Goal: Information Seeking & Learning: Check status

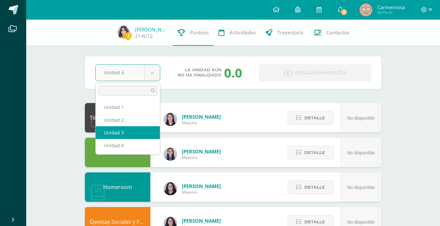
select select "Unidad 3"
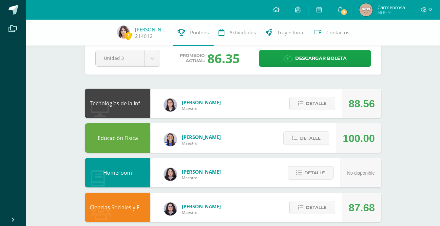
scroll to position [15, 0]
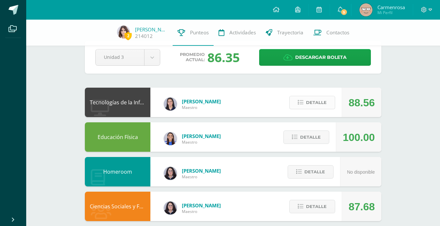
click at [325, 103] on span "Detalle" at bounding box center [316, 103] width 21 height 12
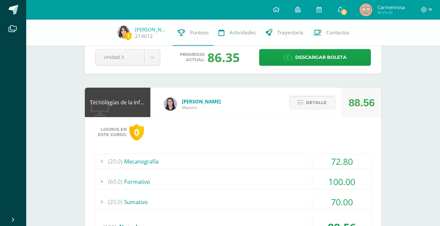
scroll to position [42, 0]
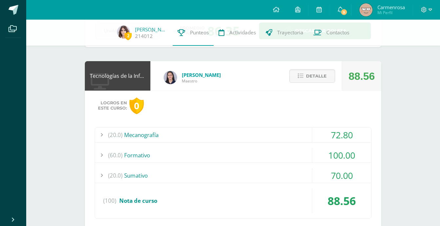
click at [308, 154] on div "(60.0) Formativo" at bounding box center [233, 155] width 276 height 15
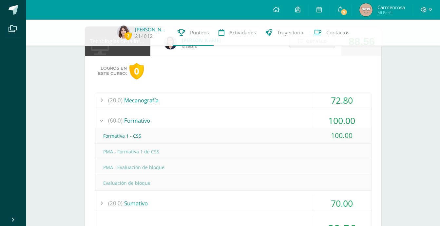
scroll to position [48, 0]
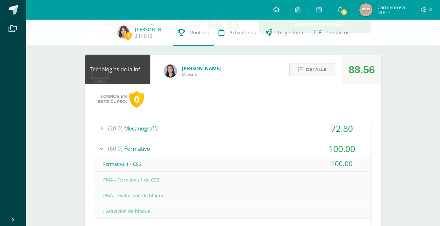
click at [311, 72] on span "Detalle" at bounding box center [316, 70] width 21 height 12
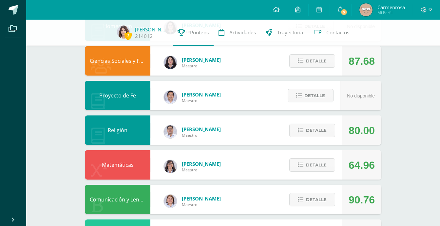
scroll to position [171, 0]
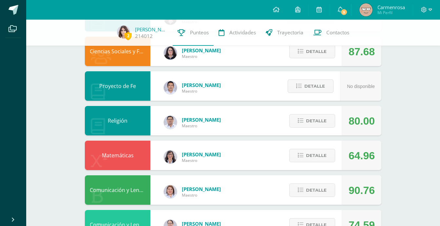
click at [305, 149] on div "Detalle" at bounding box center [310, 155] width 62 height 29
click at [308, 155] on span "Detalle" at bounding box center [316, 156] width 21 height 12
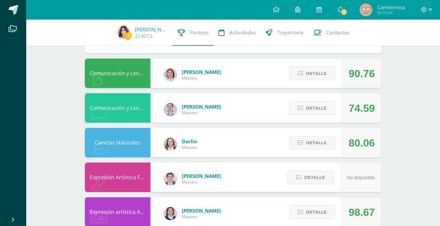
scroll to position [475, 0]
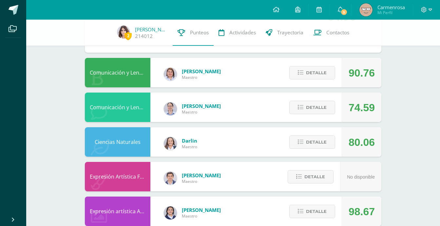
click at [303, 64] on div "Detalle" at bounding box center [310, 72] width 62 height 29
click at [308, 69] on span "Detalle" at bounding box center [316, 73] width 21 height 12
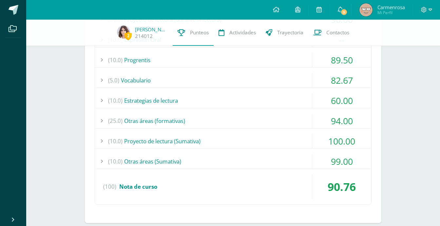
scroll to position [587, 0]
click at [304, 161] on div "(10.0) Otras áreas ([GEOGRAPHIC_DATA])" at bounding box center [233, 161] width 276 height 15
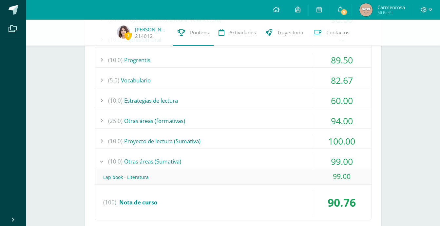
click at [304, 161] on div "(10.0) Otras áreas ([GEOGRAPHIC_DATA])" at bounding box center [233, 161] width 276 height 15
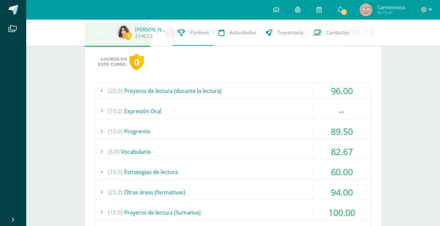
scroll to position [516, 0]
click at [299, 176] on div "(10.0) Estrategias de lectura" at bounding box center [233, 171] width 276 height 15
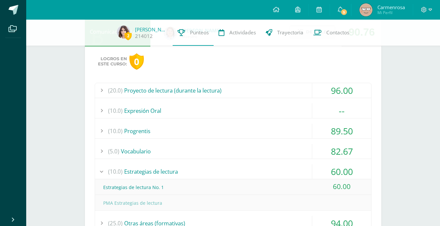
click at [299, 175] on div "(10.0) Estrategias de lectura" at bounding box center [233, 171] width 276 height 15
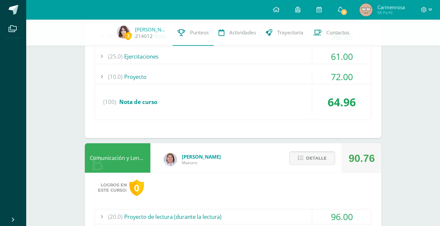
click at [309, 156] on span "Detalle" at bounding box center [316, 158] width 21 height 12
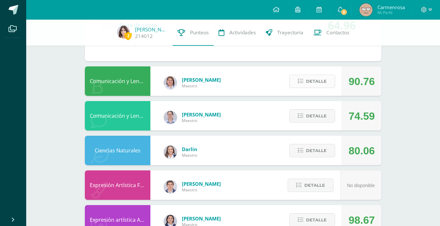
scroll to position [468, 0]
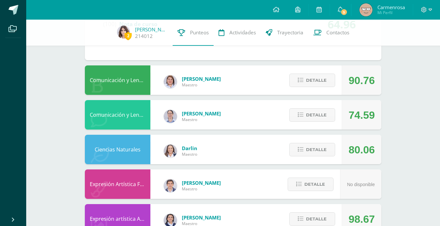
click at [321, 158] on div "Detalle" at bounding box center [310, 149] width 62 height 29
click at [320, 154] on span "Detalle" at bounding box center [316, 150] width 21 height 12
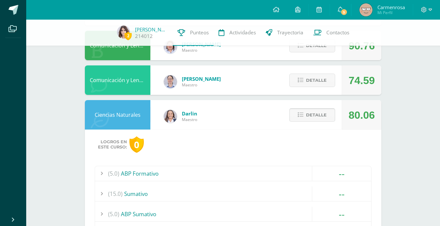
click at [318, 120] on span "Detalle" at bounding box center [316, 115] width 21 height 12
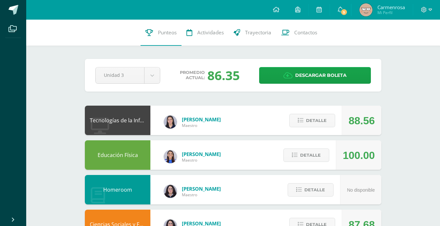
scroll to position [0, 0]
